Goal: Use online tool/utility

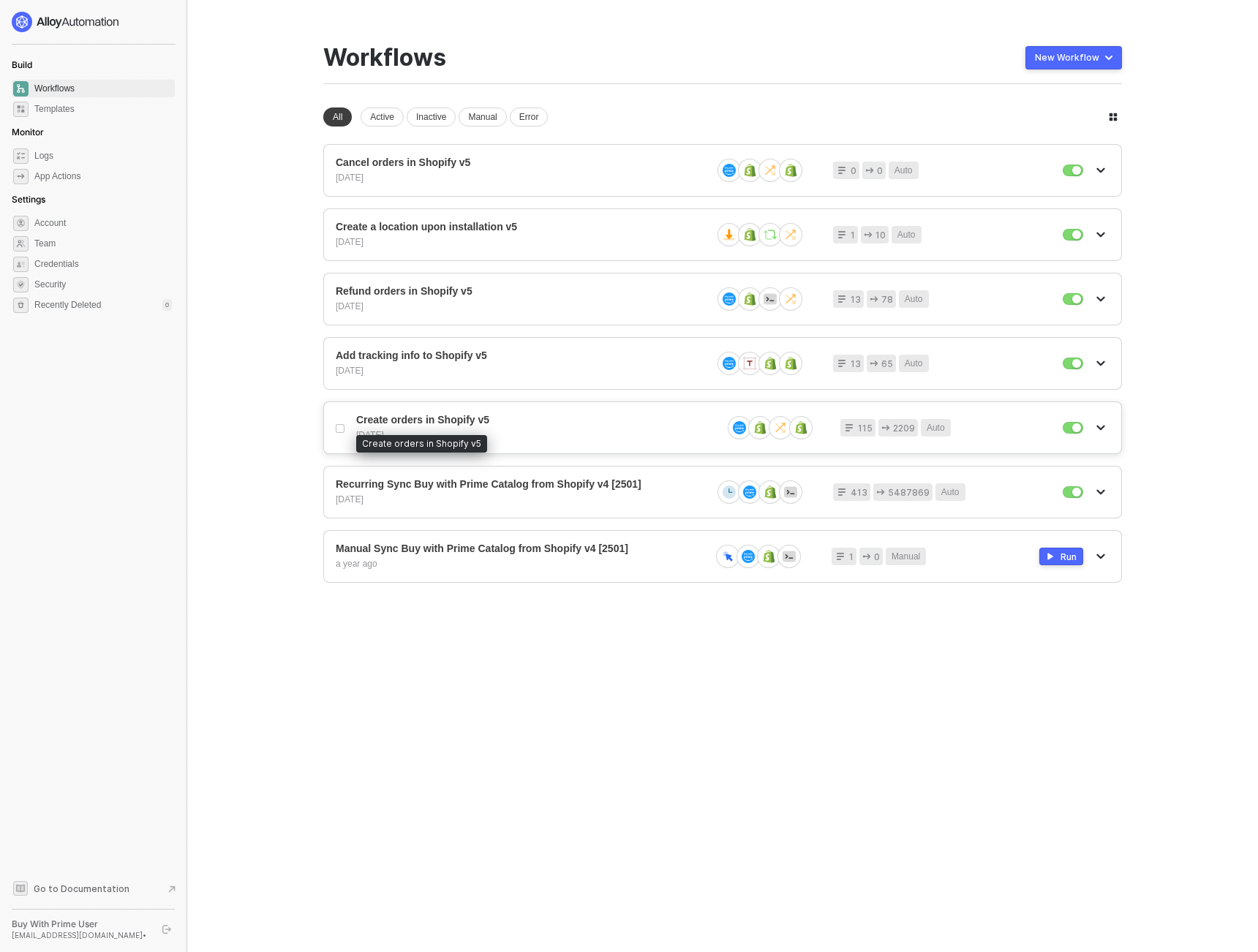
click at [434, 418] on span "Create orders in Shopify v5" at bounding box center [533, 420] width 354 height 12
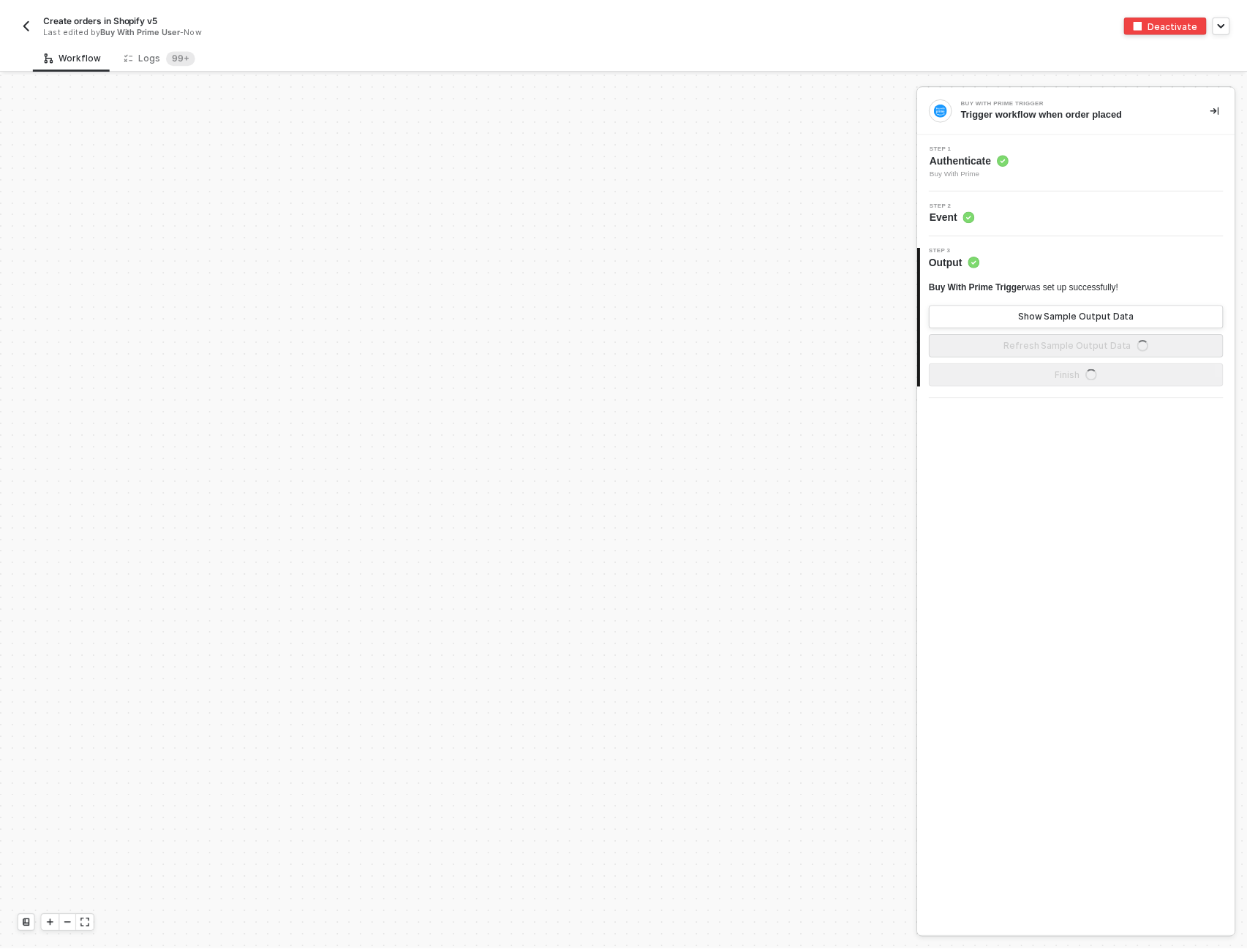
scroll to position [695, 0]
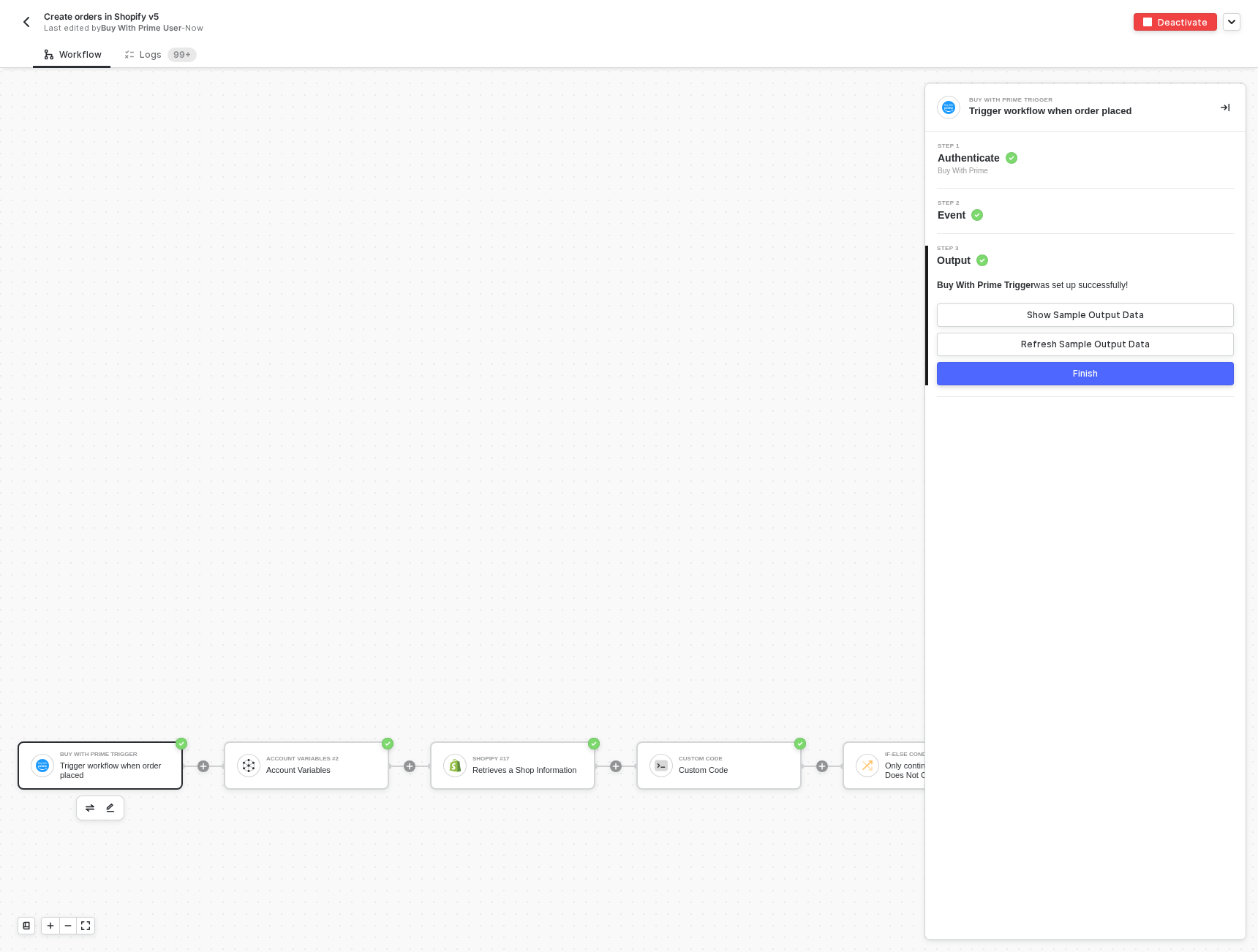
click at [235, 28] on div "Last edited by Buy With Prime User - Now" at bounding box center [319, 28] width 551 height 11
click at [138, 54] on div "Logs 99+" at bounding box center [161, 54] width 71 height 14
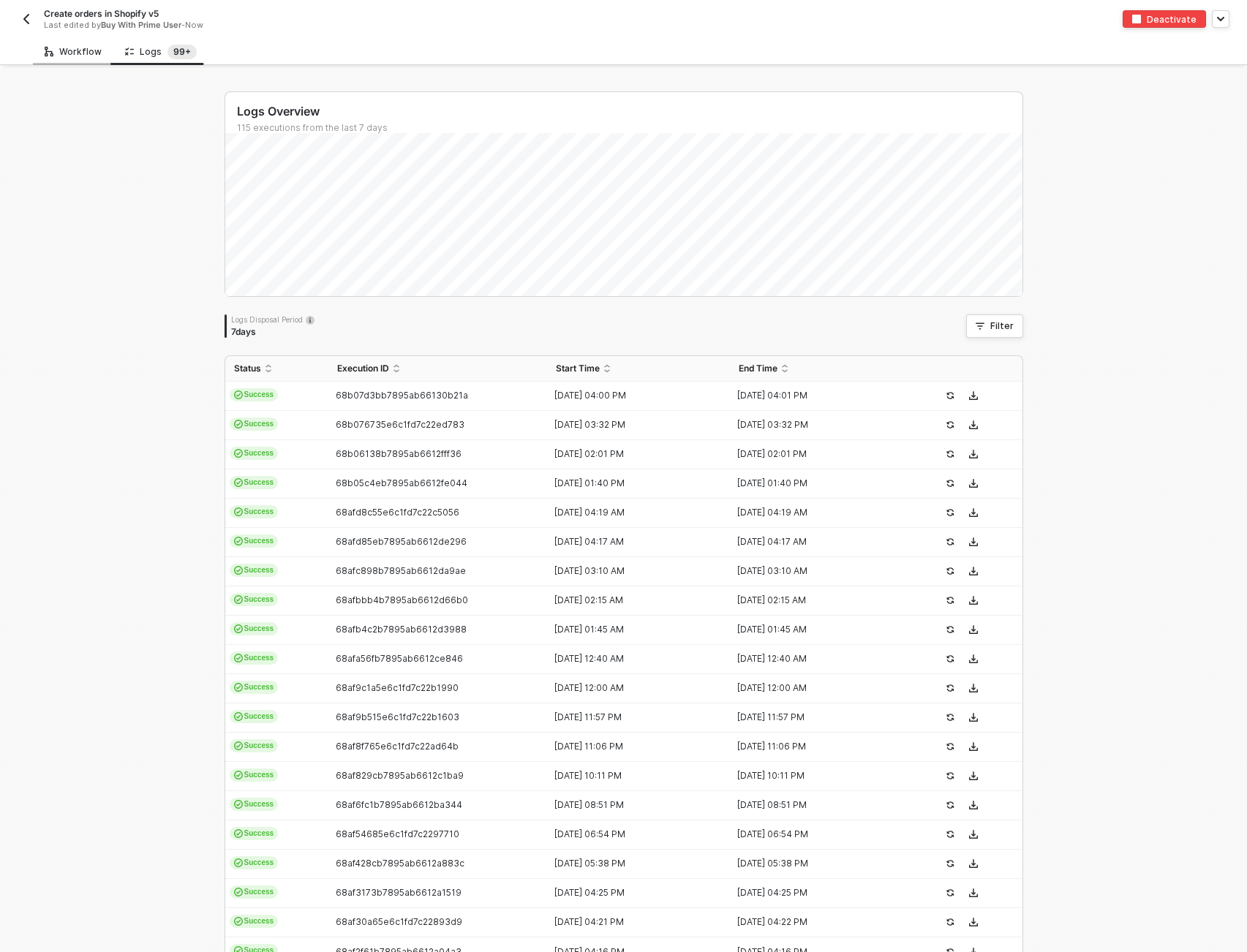
scroll to position [0, 0]
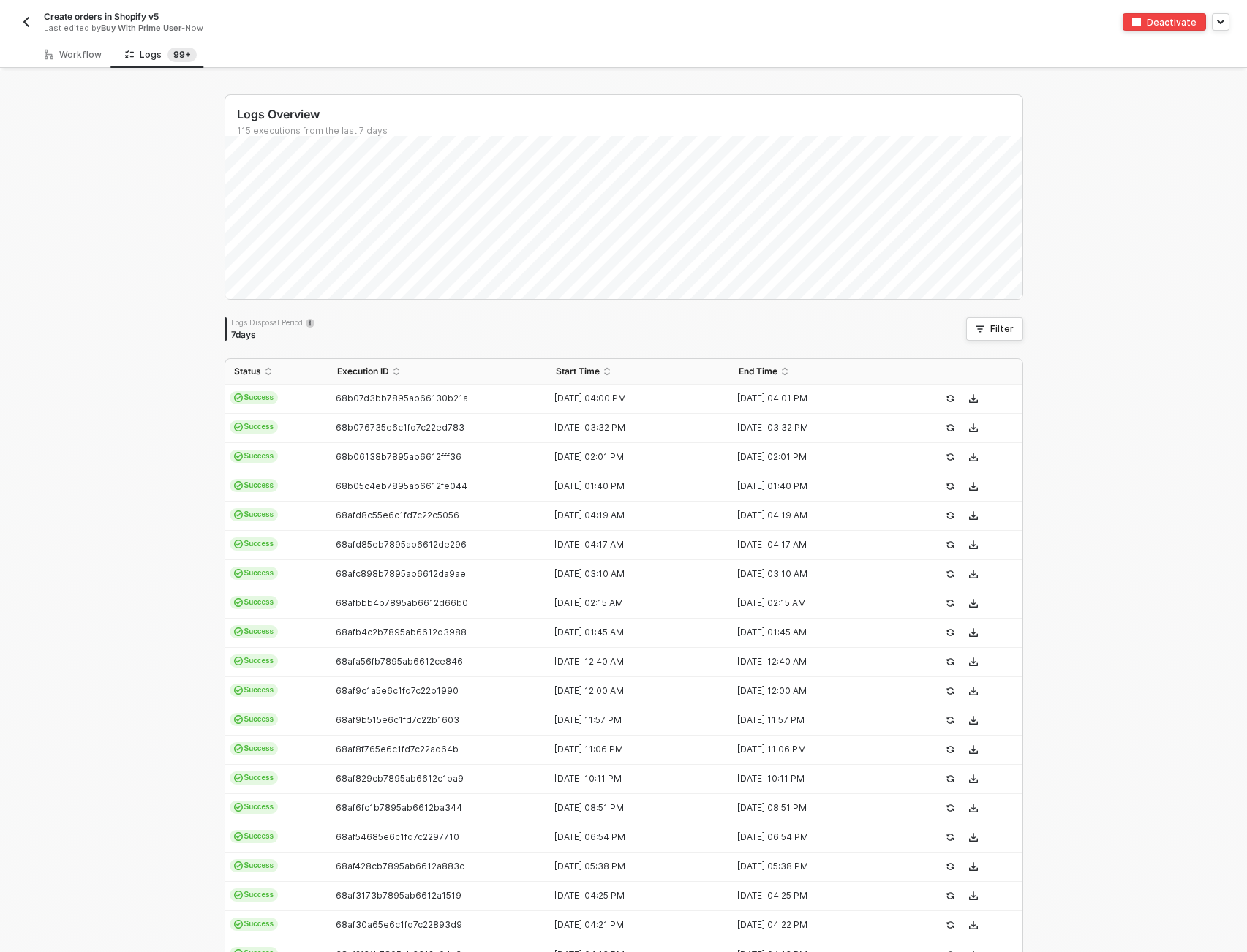
click at [21, 23] on img "button" at bounding box center [26, 21] width 12 height 12
